Goal: Book appointment/travel/reservation

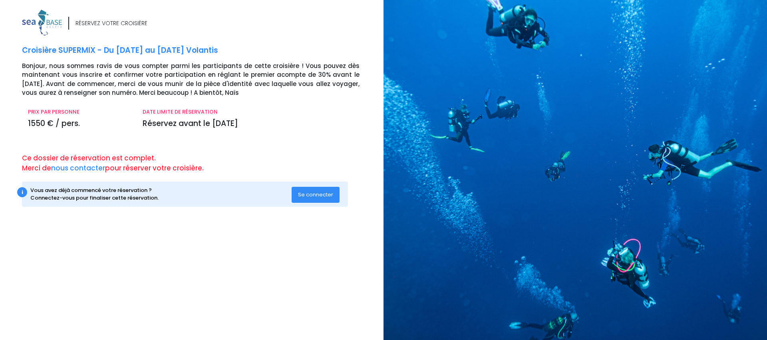
click at [334, 195] on button "Se connecter" at bounding box center [316, 195] width 48 height 16
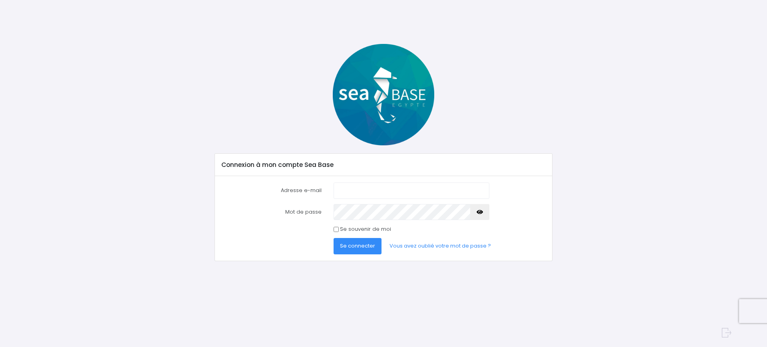
type input "jlgilliers@gmail.com"
click at [336, 231] on input "Se souvenir de moi" at bounding box center [336, 229] width 5 height 5
checkbox input "true"
click at [341, 244] on span "Se connecter" at bounding box center [357, 246] width 35 height 8
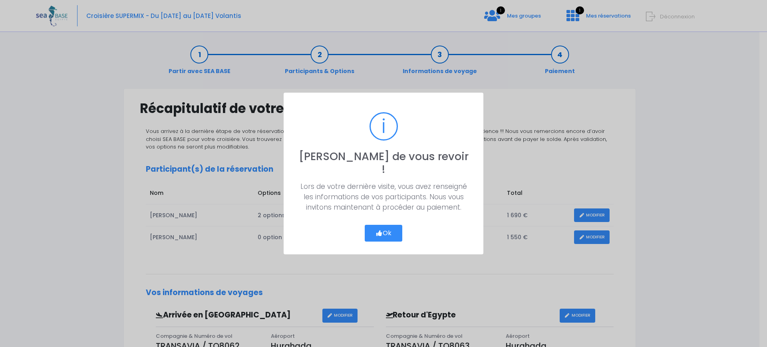
click at [378, 233] on icon "button" at bounding box center [378, 233] width 7 height 0
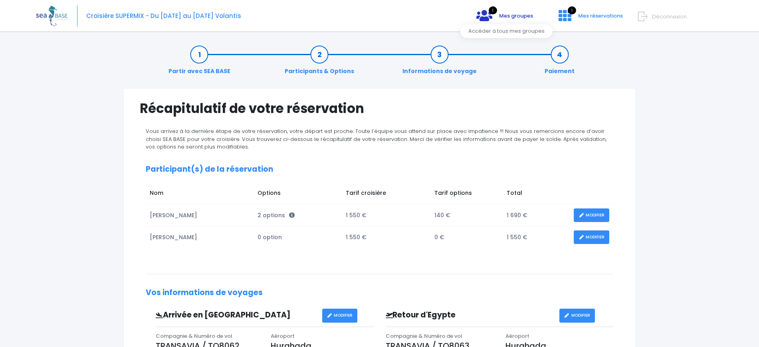
click at [519, 14] on span "Mes groupes" at bounding box center [516, 16] width 34 height 8
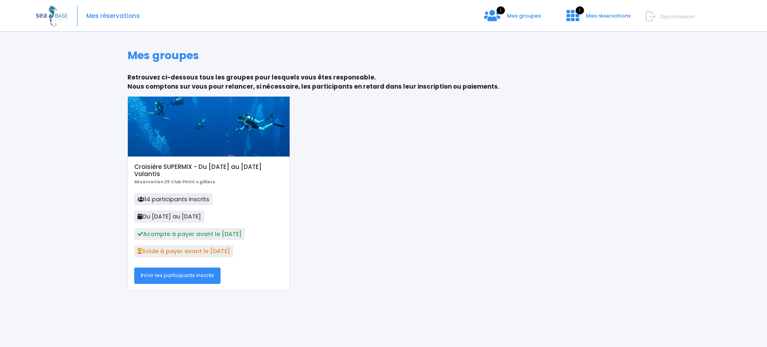
click at [194, 276] on link "Voir les participants inscrits" at bounding box center [177, 276] width 86 height 16
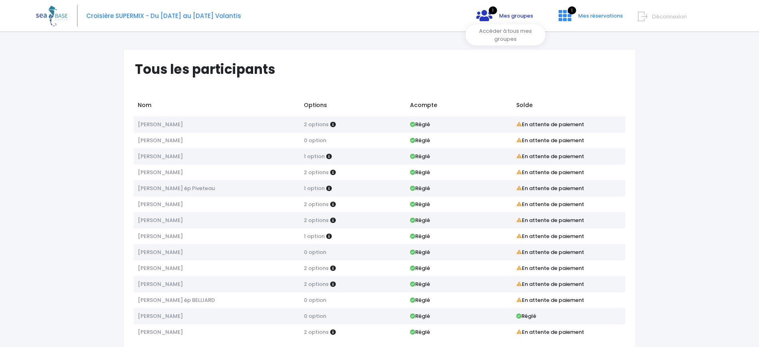
click at [504, 18] on span "Mes groupes" at bounding box center [516, 16] width 34 height 8
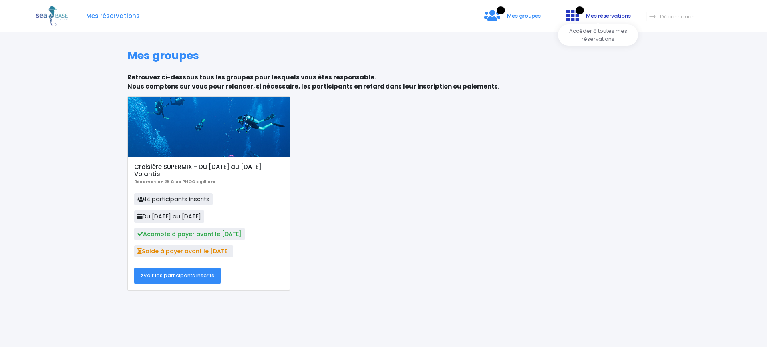
click at [588, 17] on span "Mes réservations" at bounding box center [608, 16] width 45 height 8
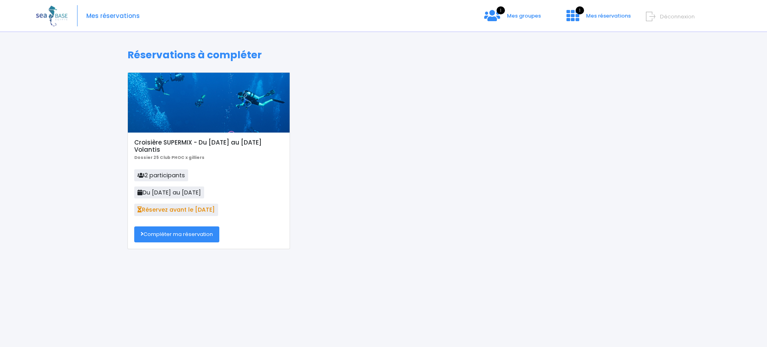
click at [60, 16] on img at bounding box center [52, 16] width 32 height 20
click at [54, 13] on img at bounding box center [52, 16] width 32 height 20
click at [191, 230] on link "Compléter ma réservation" at bounding box center [176, 234] width 85 height 16
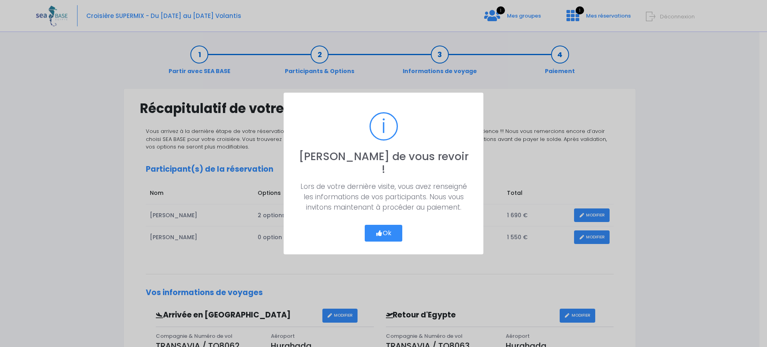
click at [381, 233] on icon "button" at bounding box center [378, 233] width 7 height 0
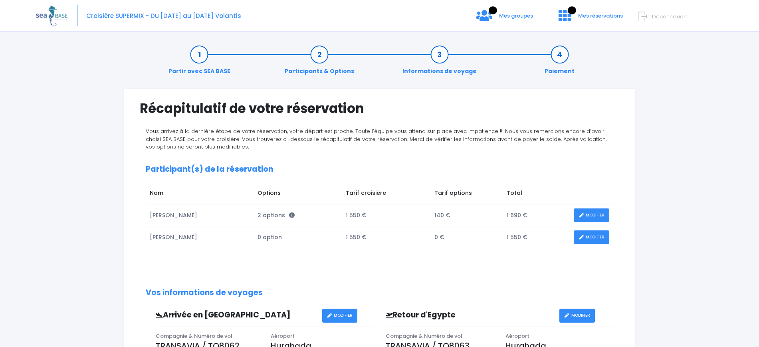
click at [431, 69] on link "Informations de voyage" at bounding box center [440, 62] width 82 height 25
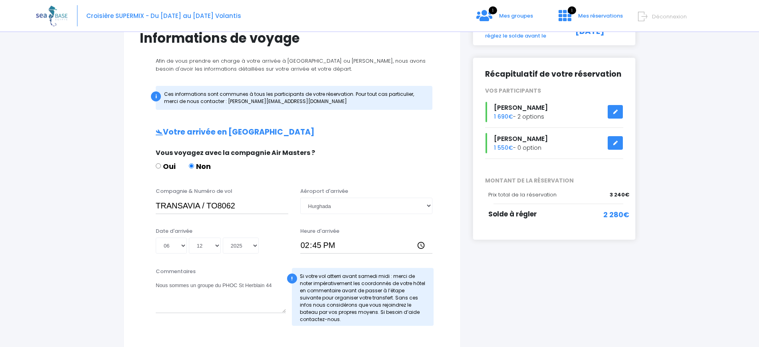
scroll to position [5, 0]
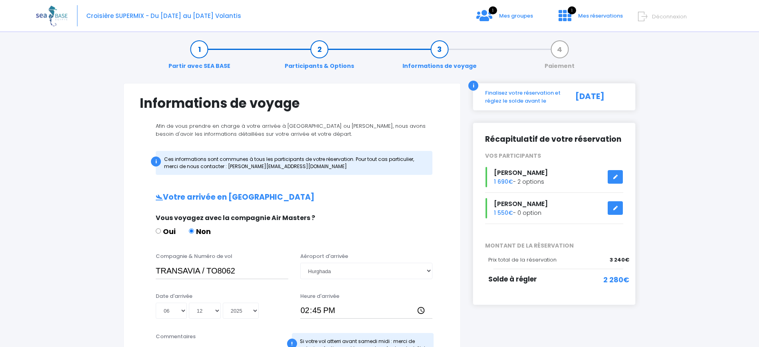
click at [326, 67] on link "Participants & Options" at bounding box center [319, 57] width 77 height 25
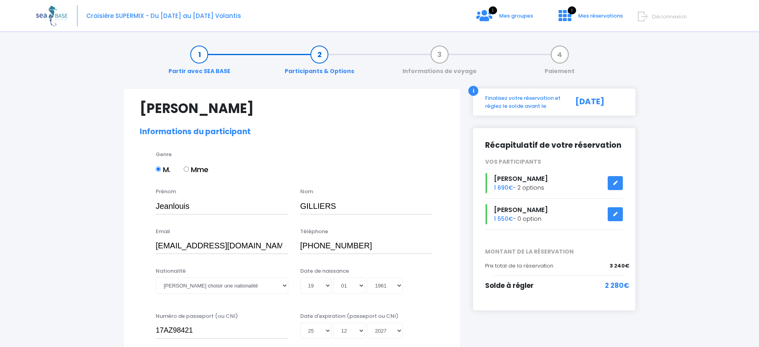
select select "N3"
click at [200, 71] on link "Partir avec SEA BASE" at bounding box center [200, 62] width 70 height 25
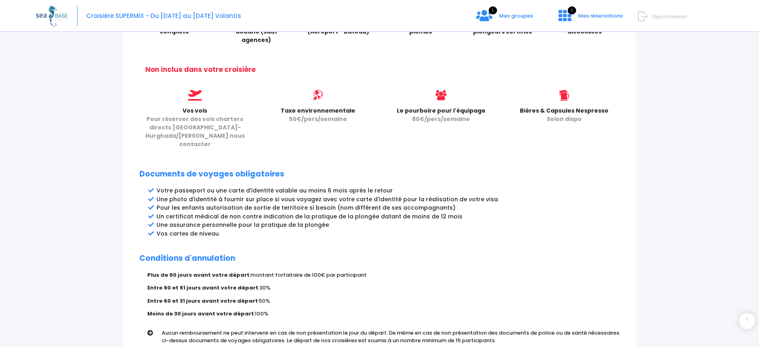
scroll to position [375, 0]
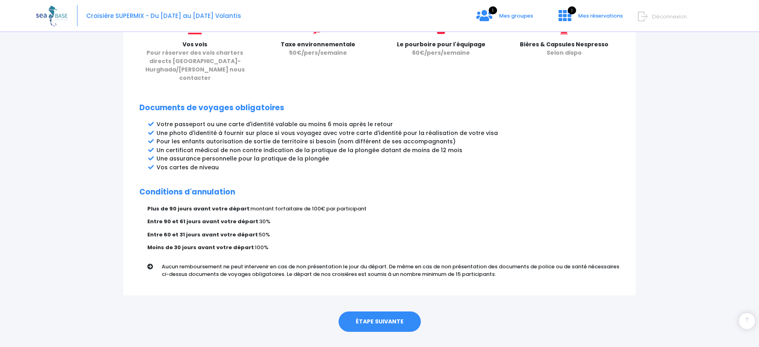
click at [378, 312] on link "ÉTAPE SUIVANTE" at bounding box center [380, 322] width 82 height 21
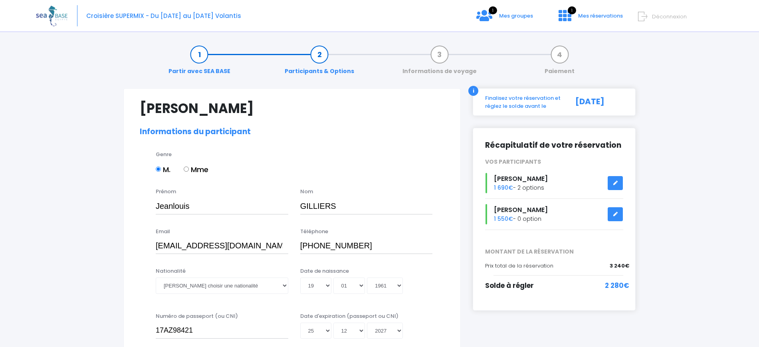
select select "N3"
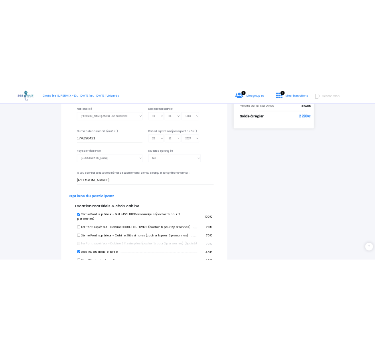
scroll to position [126, 0]
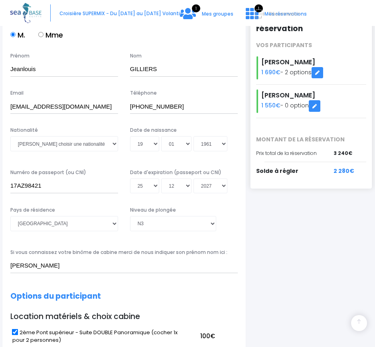
click at [175, 39] on div "M. Mme" at bounding box center [124, 36] width 228 height 13
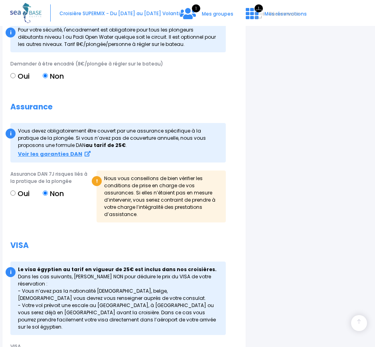
scroll to position [868, 0]
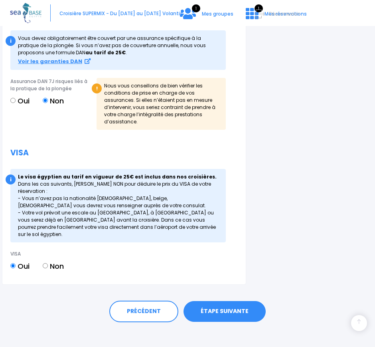
click at [218, 306] on link "ÉTAPE SUIVANTE" at bounding box center [225, 311] width 82 height 21
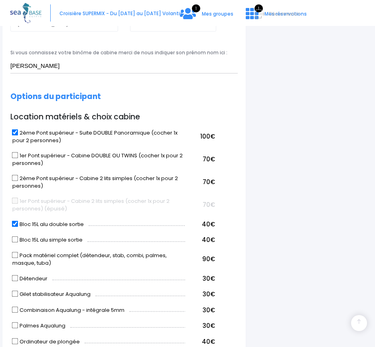
scroll to position [183, 0]
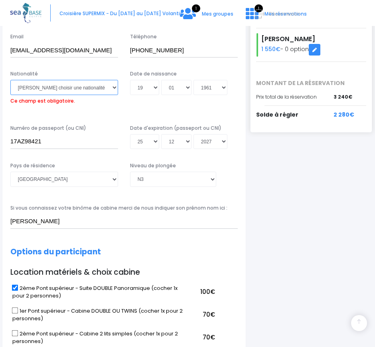
click at [77, 89] on select "Veuillez choisir une nationalité Afghane Albanaise Algerienne Allemande America…" at bounding box center [64, 87] width 108 height 15
select select "Française"
click at [10, 80] on select "Veuillez choisir une nationalité Afghane Albanaise Algerienne Allemande America…" at bounding box center [64, 87] width 108 height 15
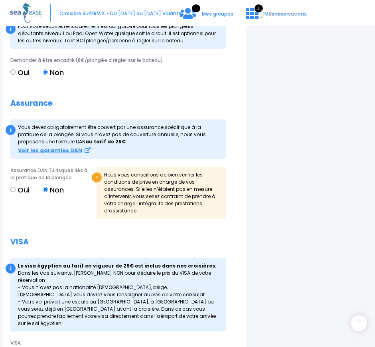
scroll to position [868, 0]
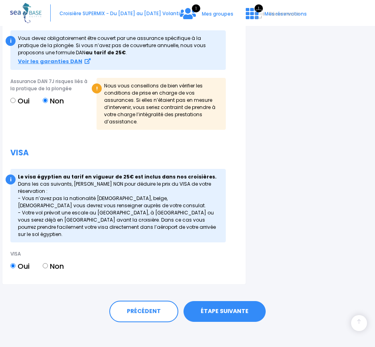
click at [220, 302] on link "ÉTAPE SUIVANTE" at bounding box center [225, 311] width 82 height 21
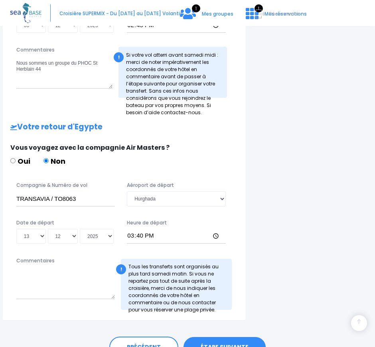
scroll to position [363, 0]
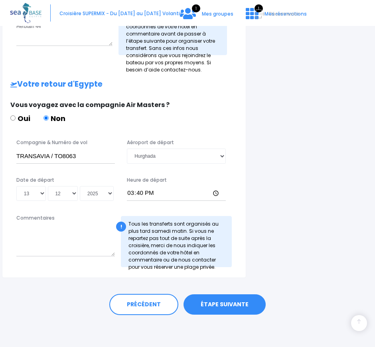
click at [218, 306] on link "ÉTAPE SUIVANTE" at bounding box center [225, 304] width 82 height 21
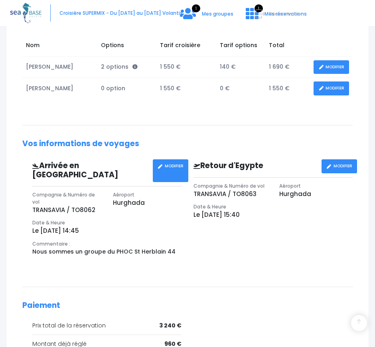
scroll to position [150, 0]
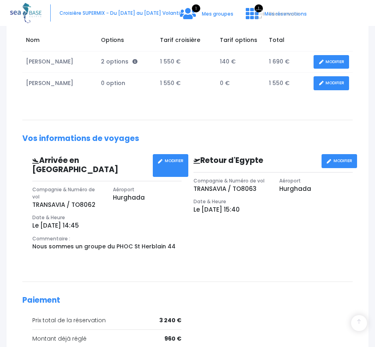
click at [326, 82] on link "MODIFIER" at bounding box center [332, 83] width 36 height 14
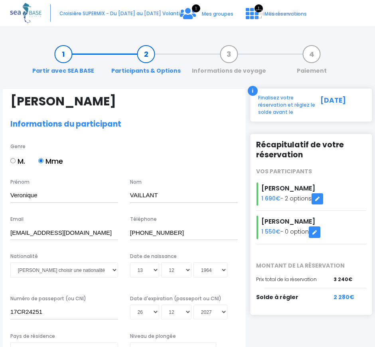
select select "N3"
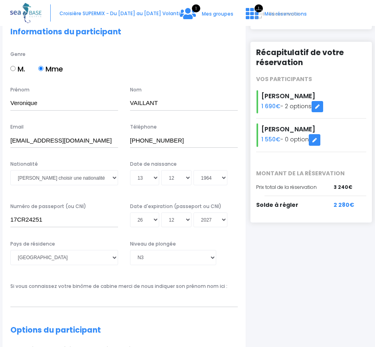
scroll to position [150, 0]
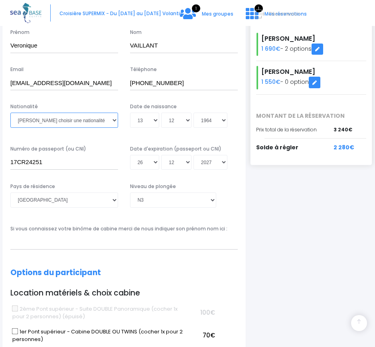
click at [65, 123] on select "Veuillez choisir une nationalité [DEMOGRAPHIC_DATA] Algerienne Allemande [GEOGR…" at bounding box center [64, 120] width 108 height 15
select select "Française"
click at [10, 113] on select "Veuillez choisir une nationalité [DEMOGRAPHIC_DATA] Algerienne Allemande [GEOGR…" at bounding box center [64, 120] width 108 height 15
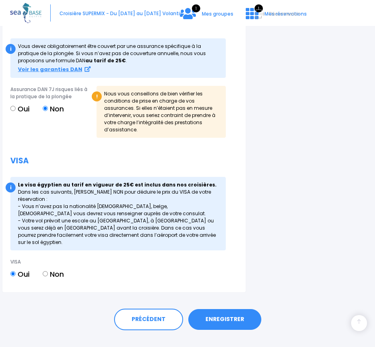
scroll to position [868, 0]
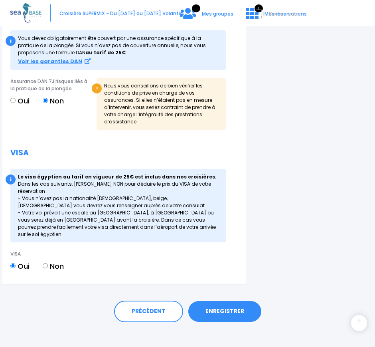
click at [221, 307] on link "ENREGISTRER" at bounding box center [225, 311] width 73 height 21
